Goal: Check status: Check status

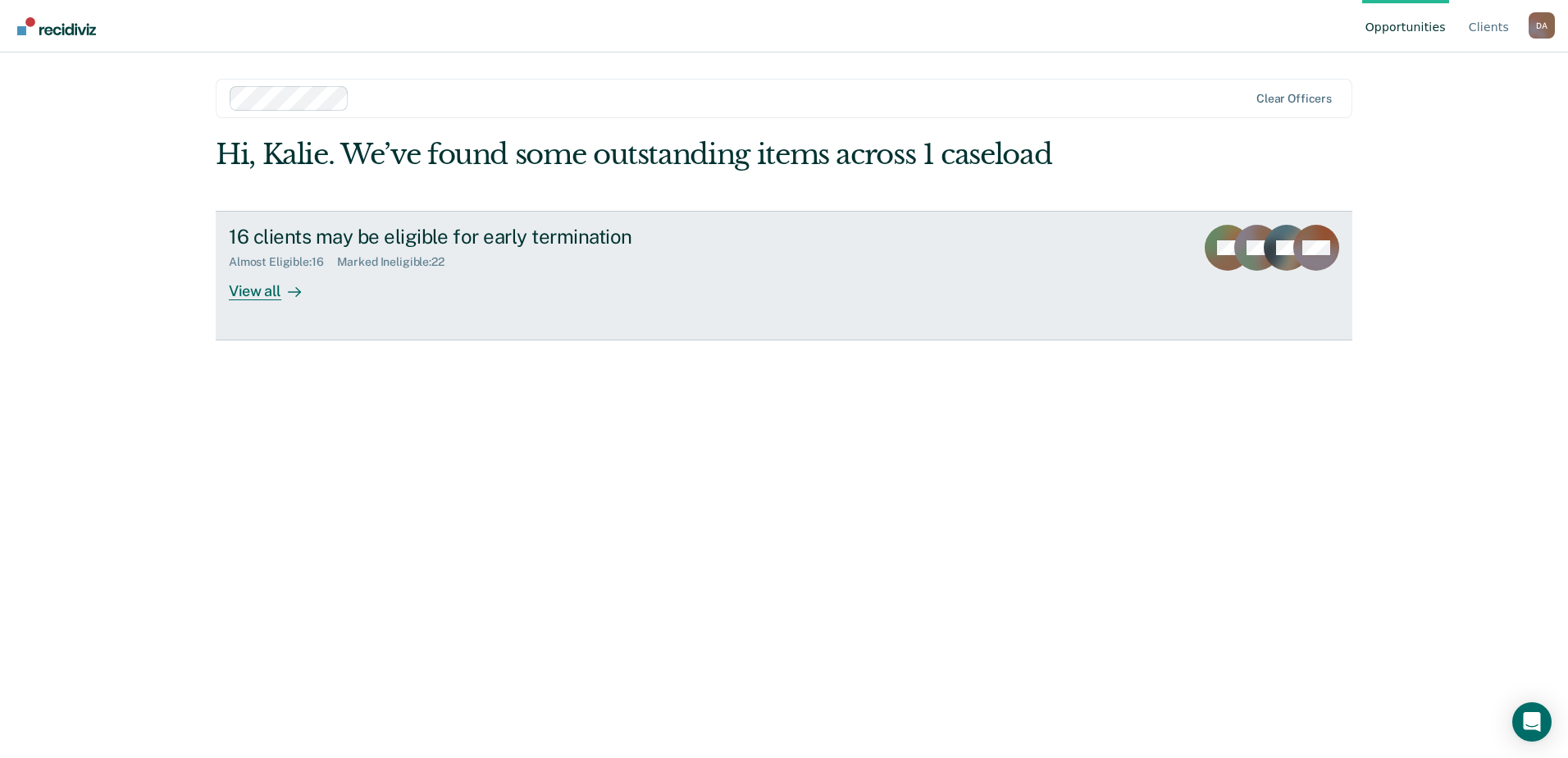
click at [278, 300] on div "View all" at bounding box center [274, 284] width 92 height 32
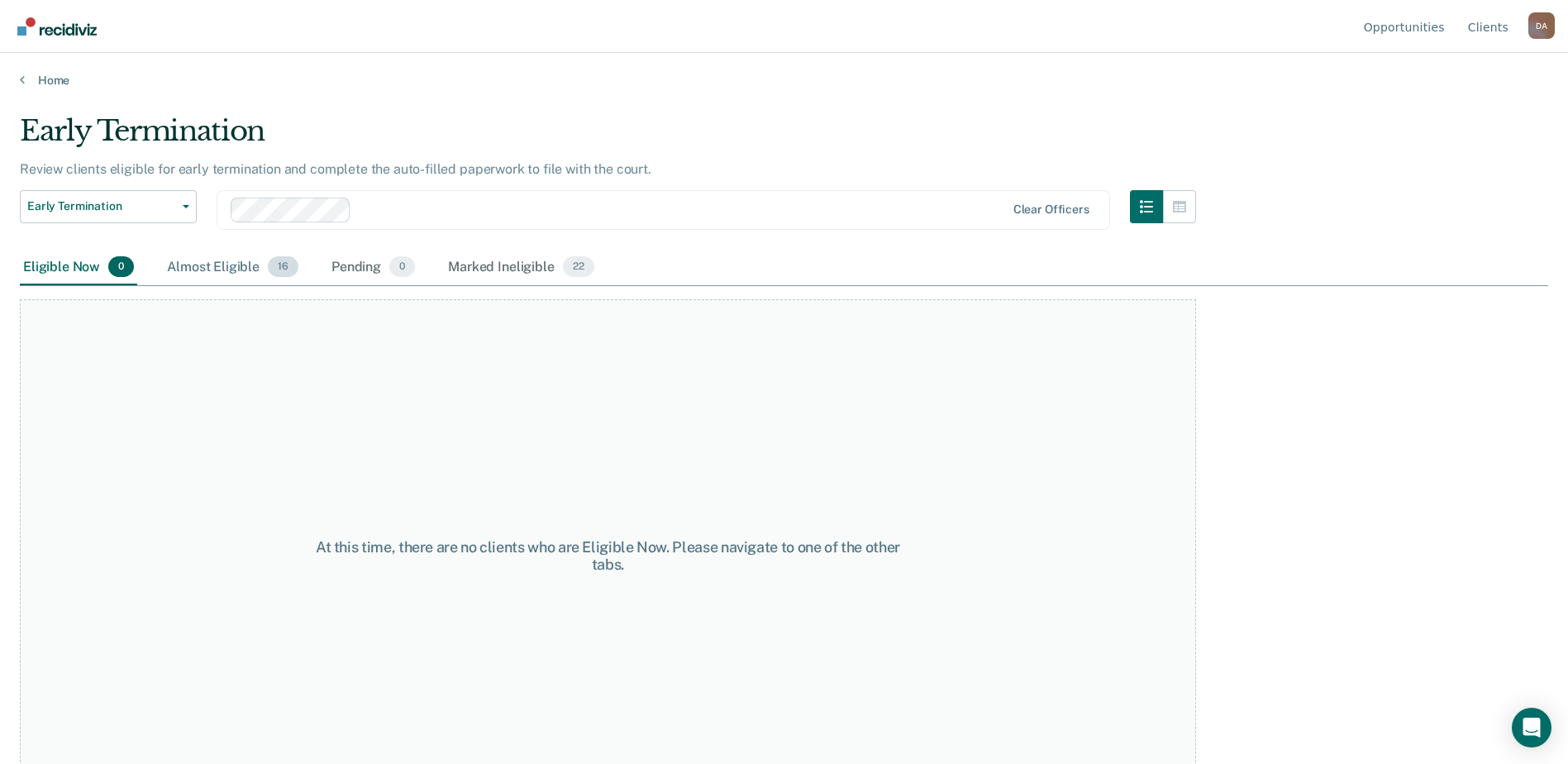
click at [257, 277] on div "Almost Eligible 16" at bounding box center [233, 267] width 138 height 36
